Goal: Task Accomplishment & Management: Use online tool/utility

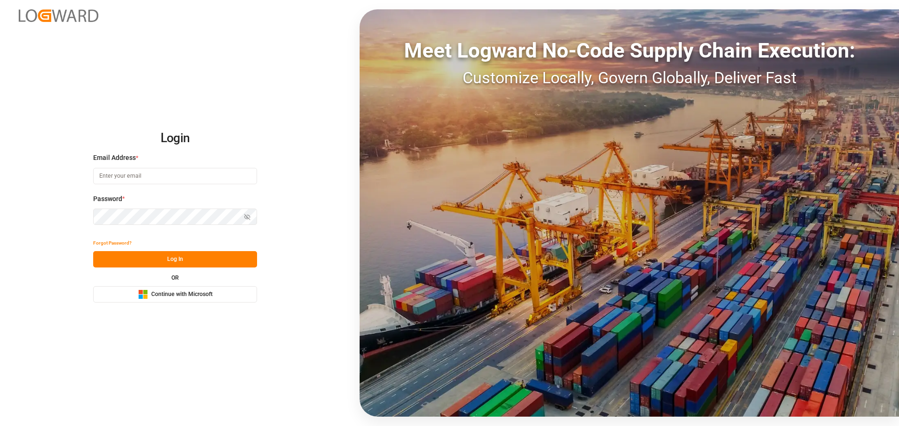
click at [188, 291] on span "Continue with Microsoft" at bounding box center [181, 295] width 61 height 8
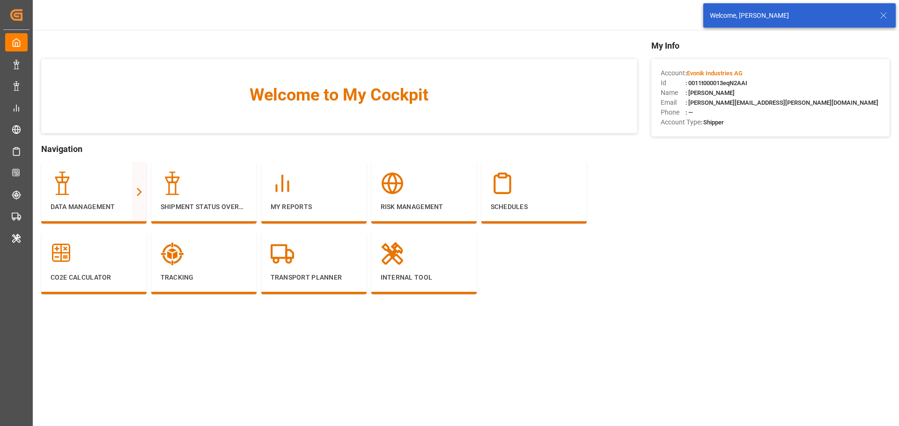
click at [884, 16] on icon at bounding box center [883, 15] width 11 height 11
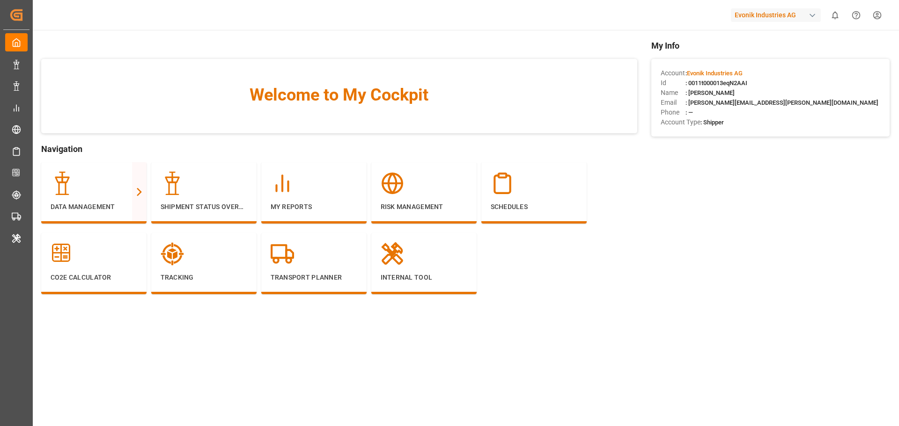
click at [773, 16] on div "Evonik Industries AG" at bounding box center [776, 15] width 90 height 14
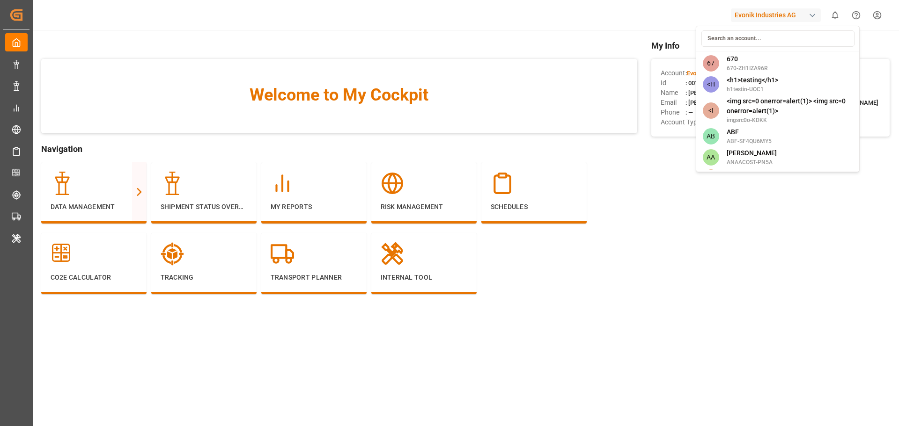
click at [756, 37] on input at bounding box center [777, 38] width 153 height 16
